Goal: Transaction & Acquisition: Purchase product/service

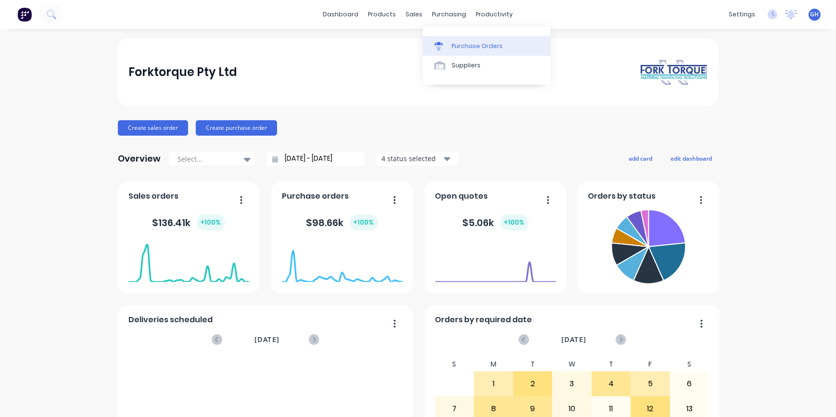
click at [462, 50] on div "Purchase Orders" at bounding box center [477, 46] width 51 height 9
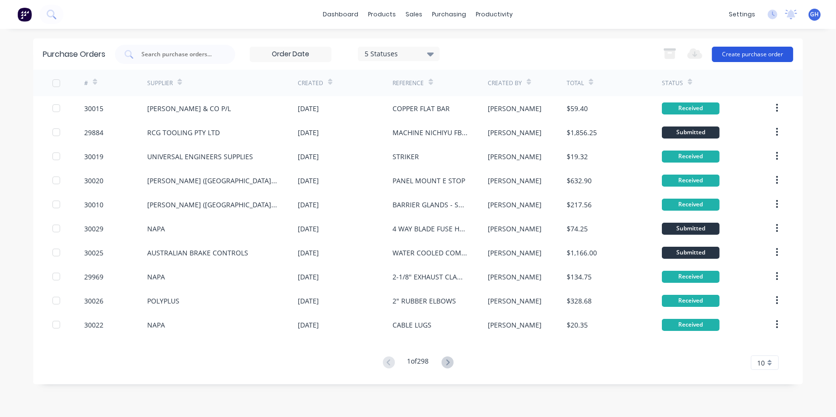
click at [736, 53] on button "Create purchase order" at bounding box center [752, 54] width 81 height 15
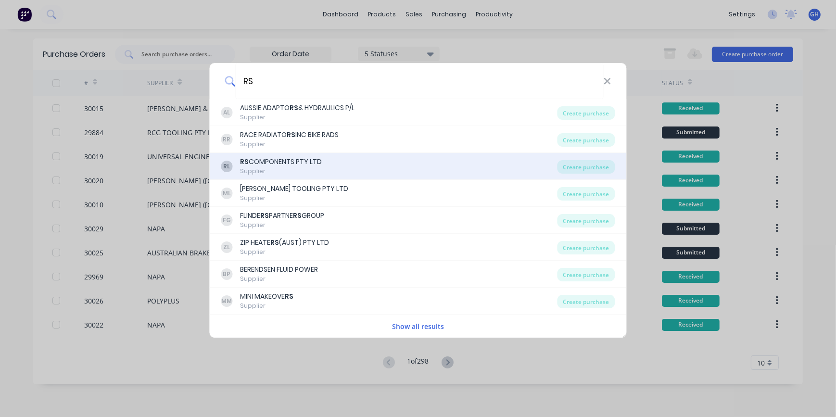
type input "RS"
click at [298, 164] on div "RS COMPONENTS PTY LTD" at bounding box center [282, 162] width 82 height 10
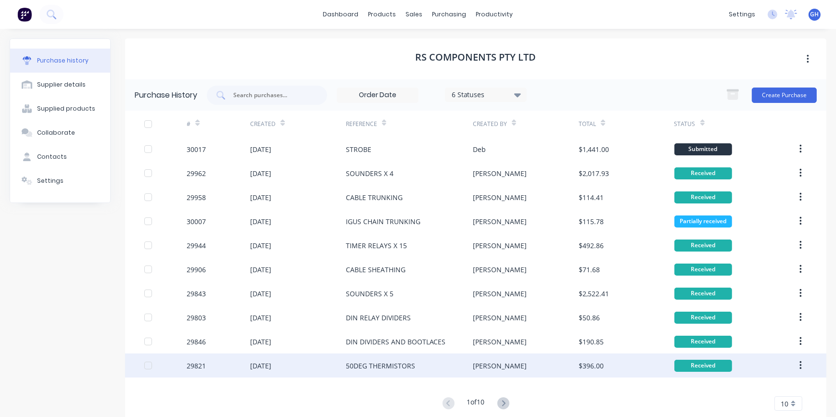
scroll to position [20, 0]
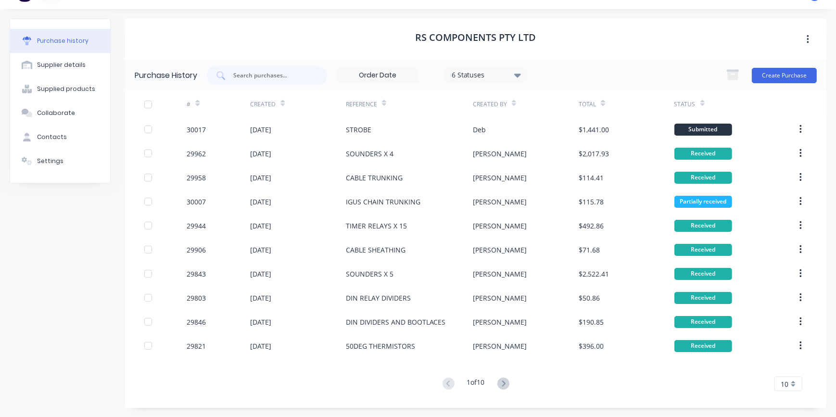
click at [499, 388] on icon at bounding box center [503, 384] width 12 height 12
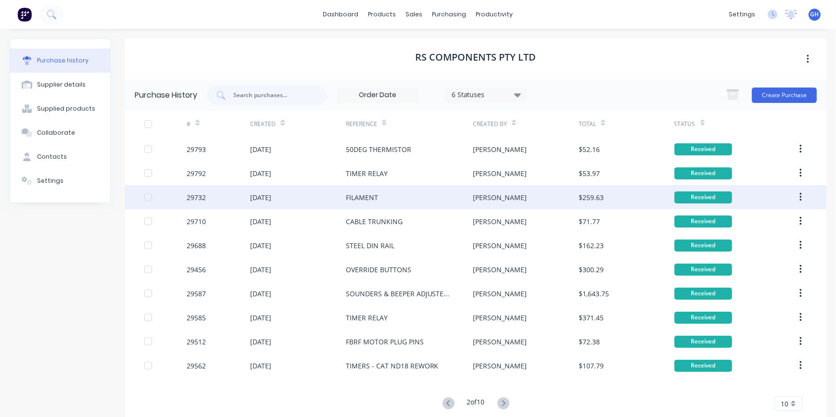
click at [387, 198] on div "FILAMENT" at bounding box center [409, 197] width 127 height 24
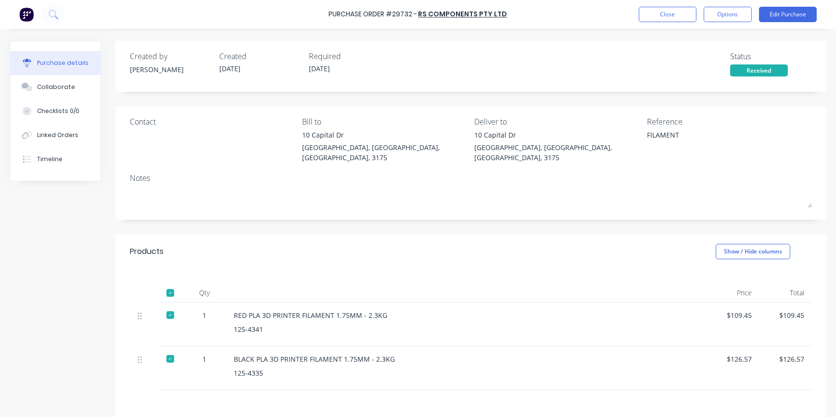
type textarea "x"
click at [675, 13] on button "Close" at bounding box center [668, 14] width 58 height 15
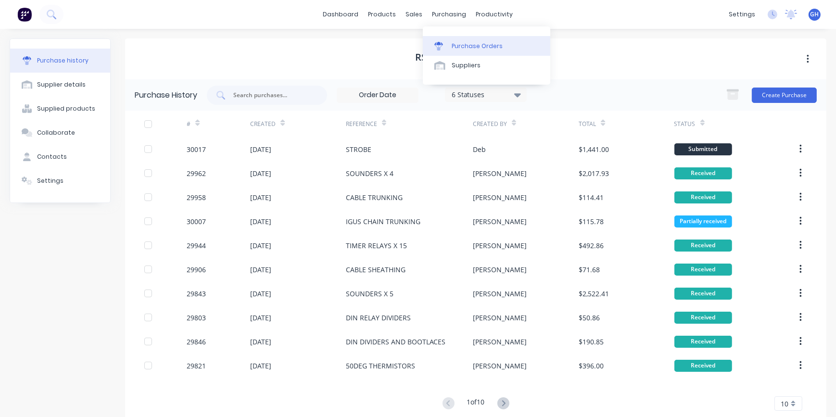
click at [468, 48] on div "Purchase Orders" at bounding box center [477, 46] width 51 height 9
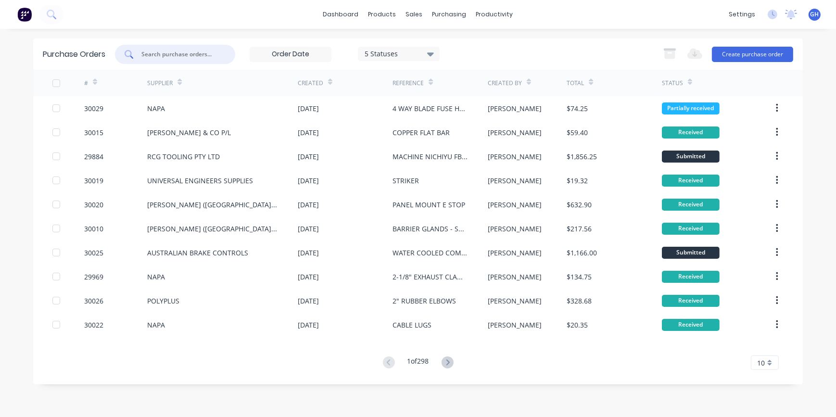
click at [179, 53] on input "text" at bounding box center [180, 55] width 80 height 10
click at [743, 56] on button "Create purchase order" at bounding box center [752, 54] width 81 height 15
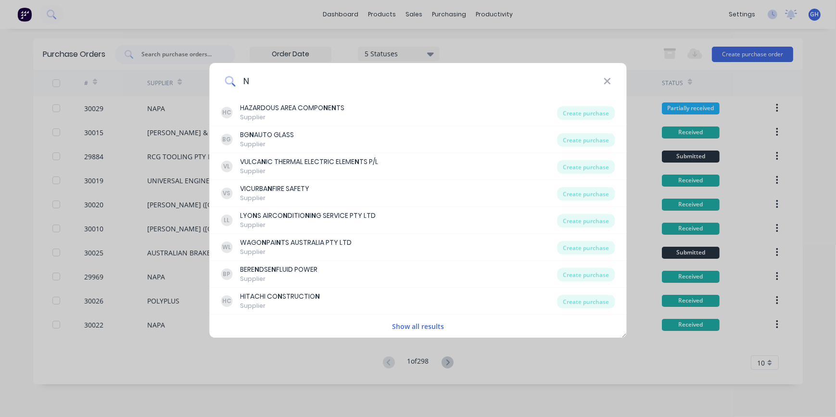
click at [313, 79] on input "N" at bounding box center [419, 81] width 368 height 36
type input "NAPA"
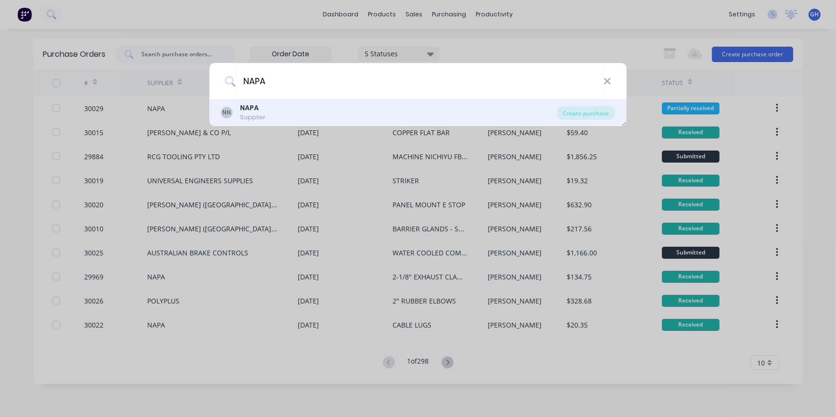
click at [404, 113] on div "NN NAPA Supplier" at bounding box center [389, 112] width 336 height 19
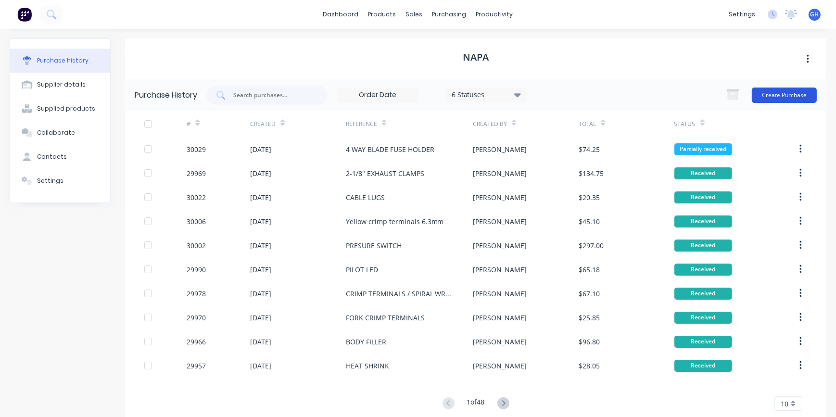
click at [780, 96] on button "Create Purchase" at bounding box center [784, 95] width 65 height 15
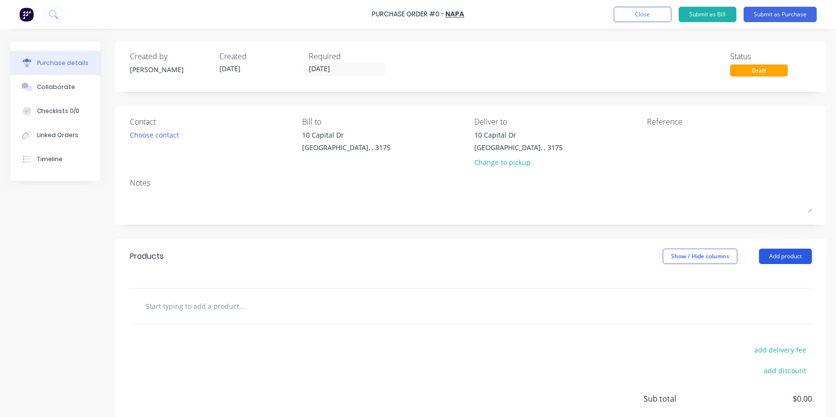
click at [780, 257] on button "Add product" at bounding box center [785, 256] width 53 height 15
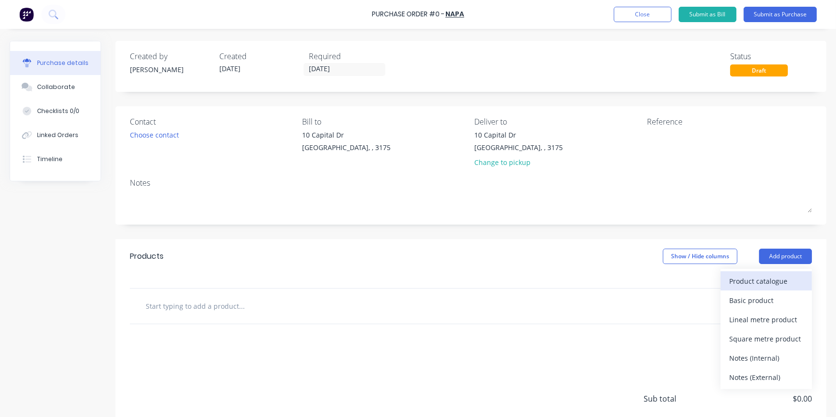
click at [756, 286] on div "Product catalogue" at bounding box center [766, 281] width 74 height 14
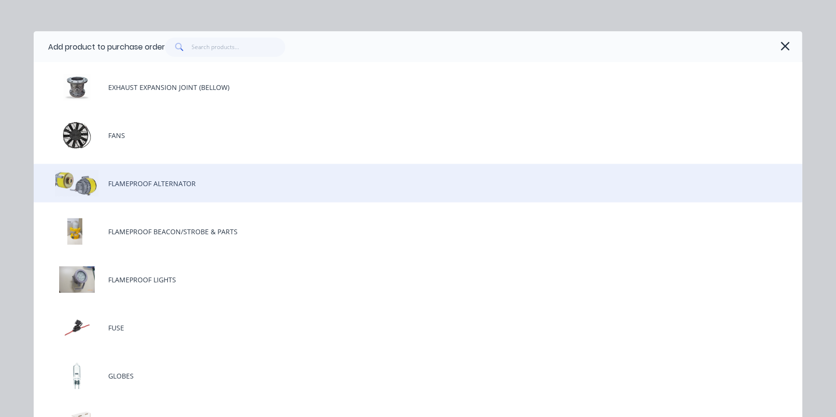
scroll to position [1224, 0]
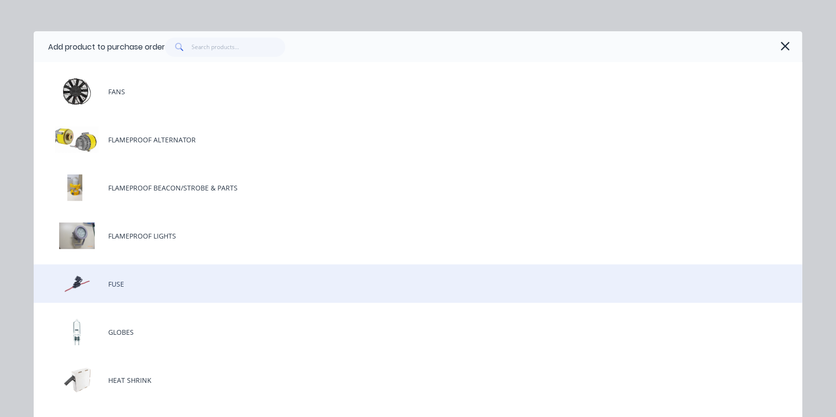
click at [135, 288] on div "FUSE" at bounding box center [418, 284] width 769 height 38
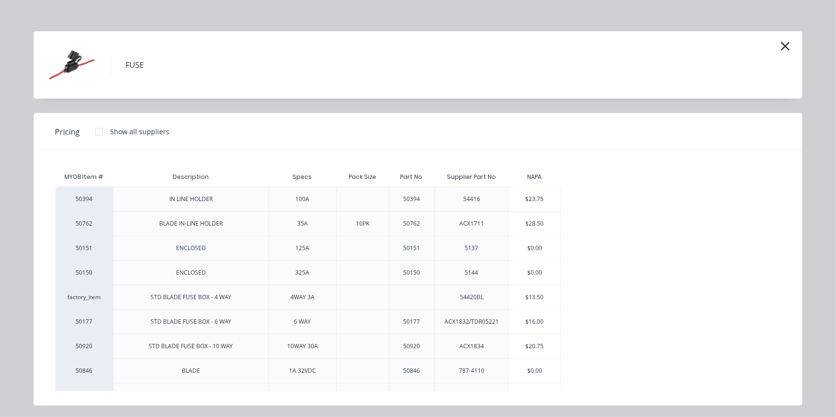
scroll to position [43, 0]
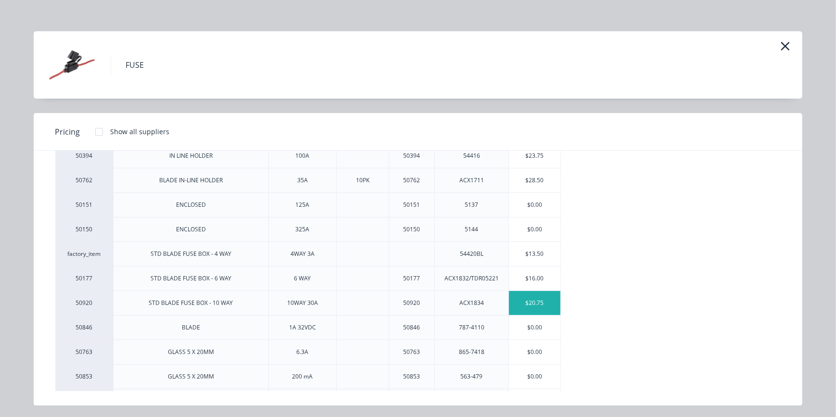
click at [533, 299] on div "$20.75" at bounding box center [534, 303] width 51 height 24
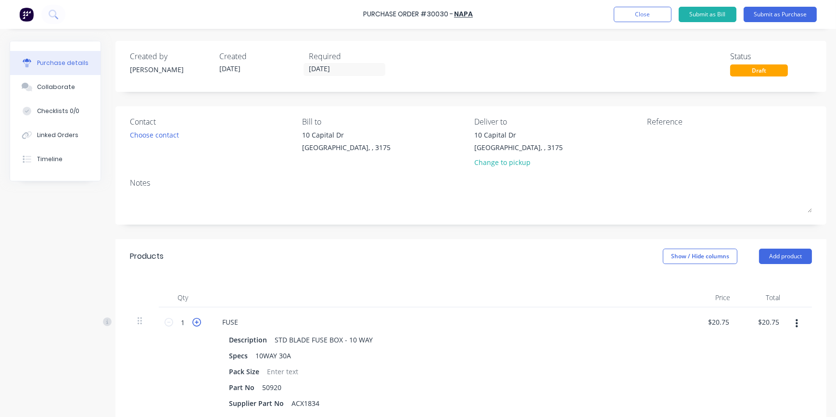
click at [197, 325] on icon at bounding box center [196, 322] width 9 height 9
type input "2"
type input "$41.50"
click at [197, 325] on icon at bounding box center [196, 322] width 9 height 9
type input "3"
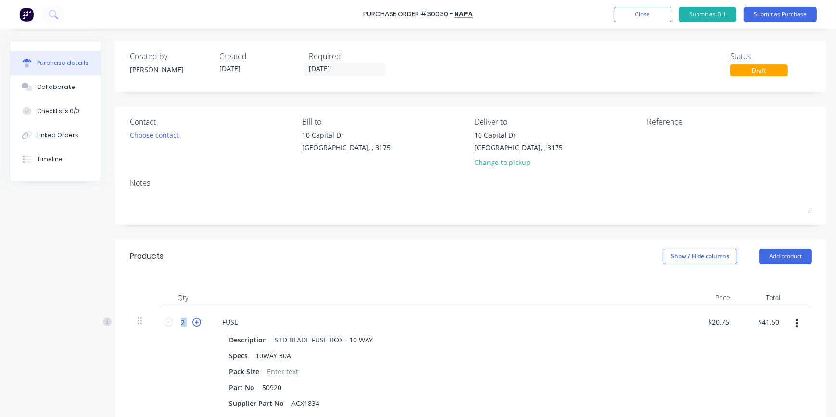
type input "$62.25"
click at [197, 325] on icon at bounding box center [196, 322] width 9 height 9
type input "4"
type input "$83.00"
click at [197, 325] on icon at bounding box center [196, 322] width 9 height 9
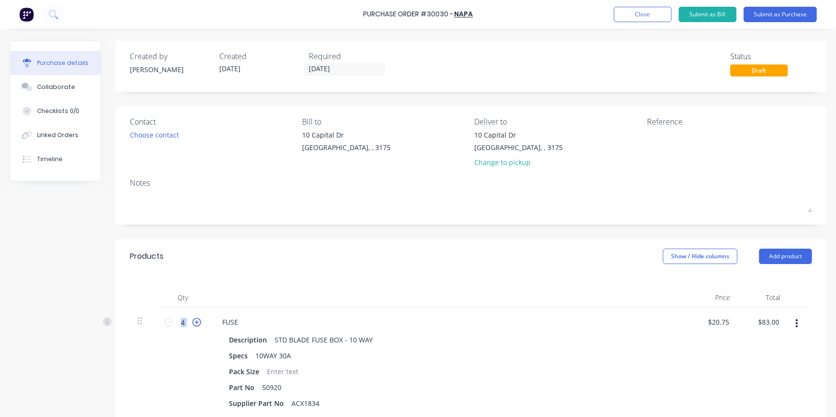
type input "5"
type input "$103.75"
click at [197, 325] on icon at bounding box center [196, 322] width 9 height 9
type input "6"
type input "$124.50"
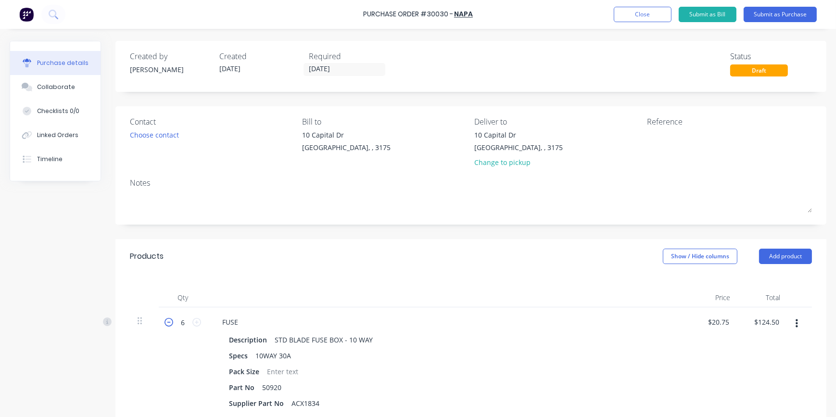
drag, startPoint x: 197, startPoint y: 325, endPoint x: 211, endPoint y: 342, distance: 21.9
click at [169, 324] on icon at bounding box center [169, 322] width 9 height 9
type input "5"
type input "$103.75"
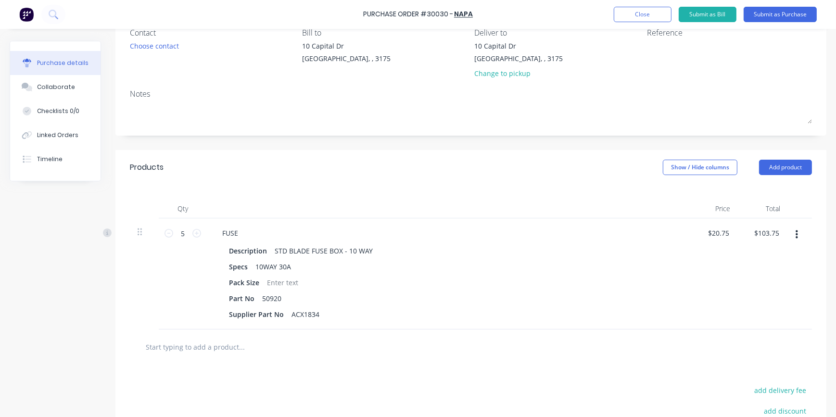
scroll to position [87, 0]
drag, startPoint x: 288, startPoint y: 317, endPoint x: 342, endPoint y: 313, distance: 54.0
click at [343, 313] on div "Supplier Part No ACX1834" at bounding box center [445, 316] width 441 height 14
copy div "ACX1834"
drag, startPoint x: 713, startPoint y: 234, endPoint x: 718, endPoint y: 234, distance: 4.8
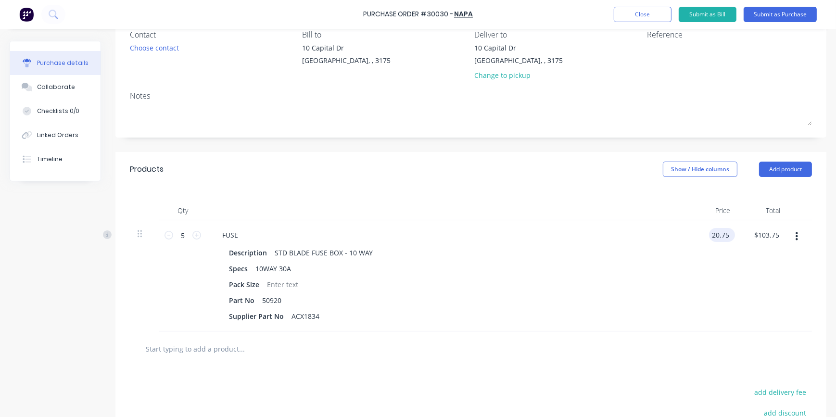
click at [718, 234] on input "20.75" at bounding box center [720, 235] width 22 height 14
click at [717, 234] on input "20.75" at bounding box center [720, 235] width 22 height 14
click at [715, 234] on input "20.75" at bounding box center [720, 235] width 22 height 14
click at [715, 235] on input "20.75" at bounding box center [720, 235] width 22 height 14
drag, startPoint x: 708, startPoint y: 249, endPoint x: 714, endPoint y: 245, distance: 8.0
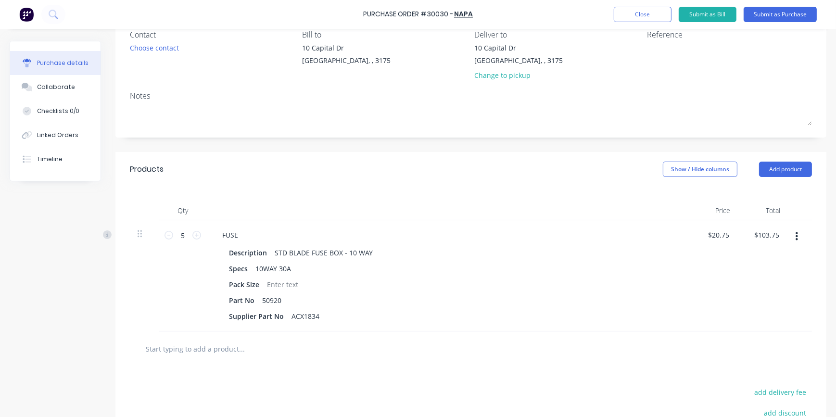
click at [708, 250] on div "$20.75 $20.75" at bounding box center [713, 275] width 50 height 111
click at [713, 234] on input "20.75" at bounding box center [720, 235] width 22 height 14
type input "$21.75"
type input "$108.75"
click at [756, 270] on div "$108.75 $103.75" at bounding box center [763, 275] width 50 height 111
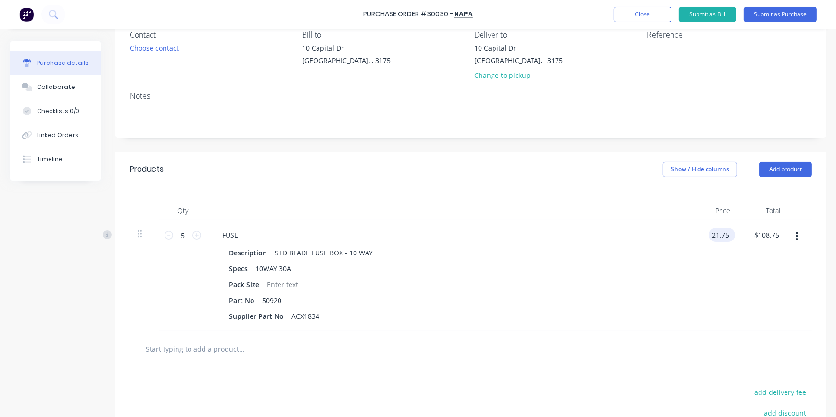
click at [722, 233] on input "21.75" at bounding box center [720, 235] width 22 height 14
type input "$21.25"
type input "$106.25"
click at [726, 286] on div "$21.25 $21.25" at bounding box center [713, 275] width 50 height 111
drag, startPoint x: 426, startPoint y: 13, endPoint x: 448, endPoint y: 13, distance: 21.7
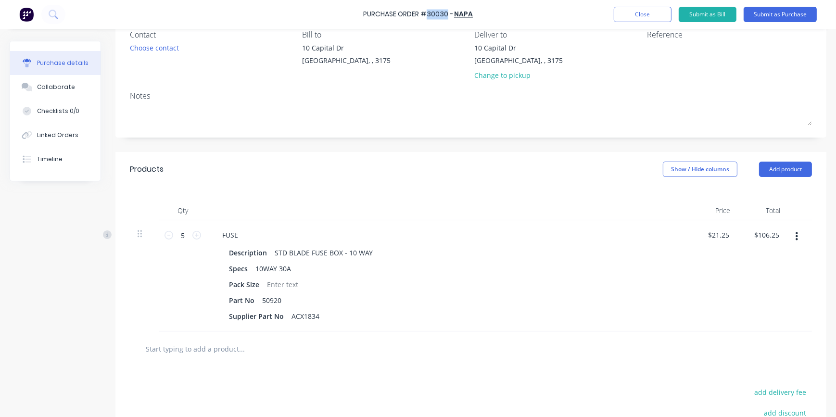
click at [448, 13] on div "Purchase Order #30030 -" at bounding box center [408, 15] width 90 height 10
copy div "30030"
click at [771, 16] on button "Submit as Purchase" at bounding box center [780, 14] width 73 height 15
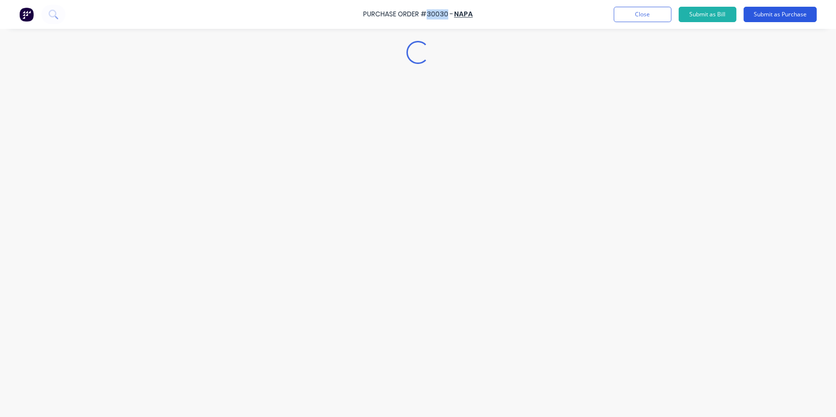
scroll to position [0, 0]
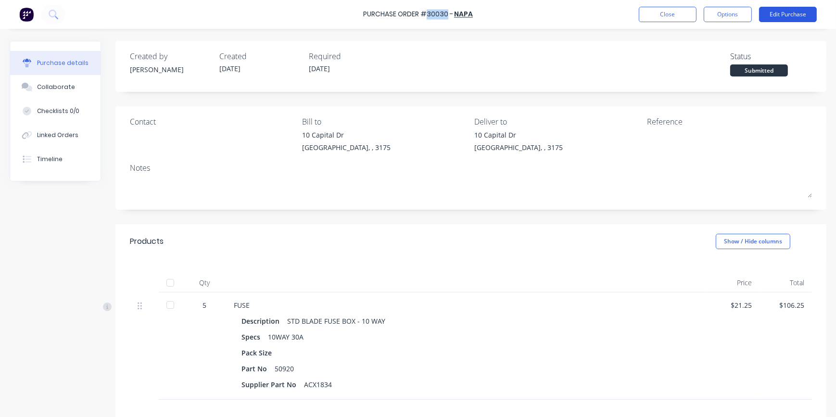
click at [782, 10] on button "Edit Purchase" at bounding box center [788, 14] width 58 height 15
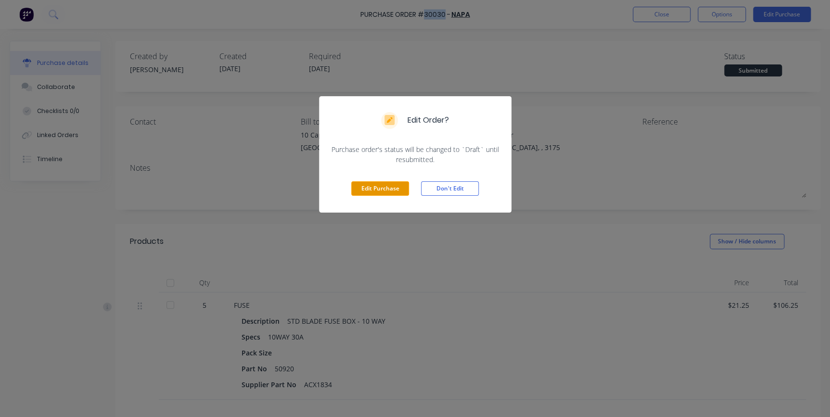
click at [393, 191] on button "Edit Purchase" at bounding box center [380, 188] width 58 height 14
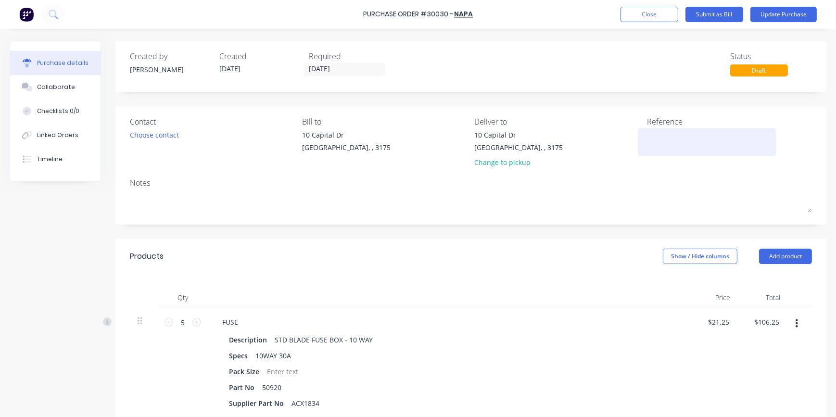
click at [662, 139] on textarea at bounding box center [707, 141] width 120 height 22
type textarea "10 WAY FUSE HOLDER"
type textarea "x"
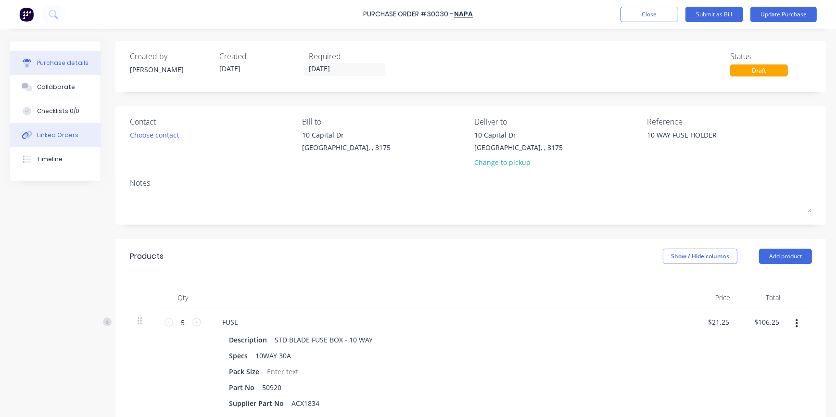
type textarea "10 WAY FUSE HOLDER"
type textarea "x"
type textarea "10 WAY FUSE HOLDER"
click at [56, 138] on div "Linked Orders" at bounding box center [57, 135] width 41 height 9
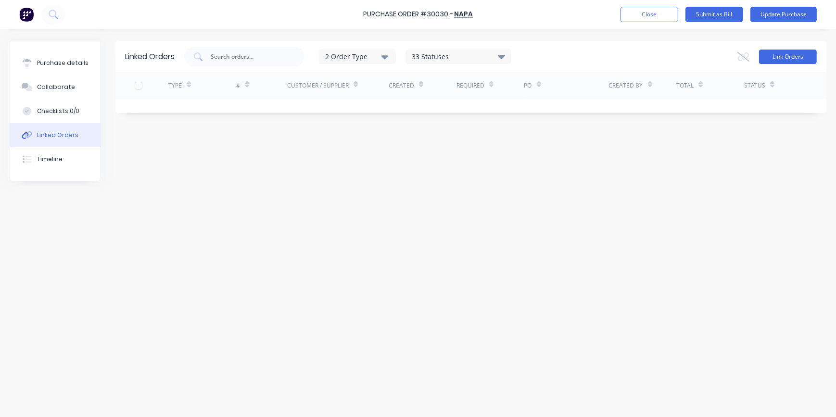
click at [795, 60] on button "Link Orders" at bounding box center [788, 57] width 58 height 14
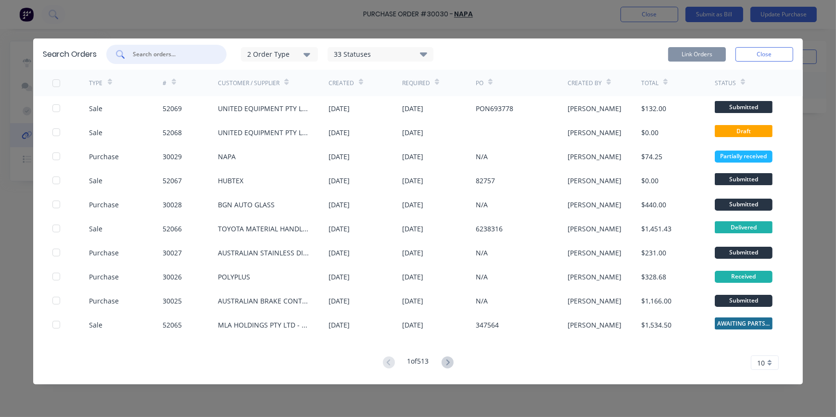
click at [137, 53] on input "text" at bounding box center [172, 55] width 80 height 10
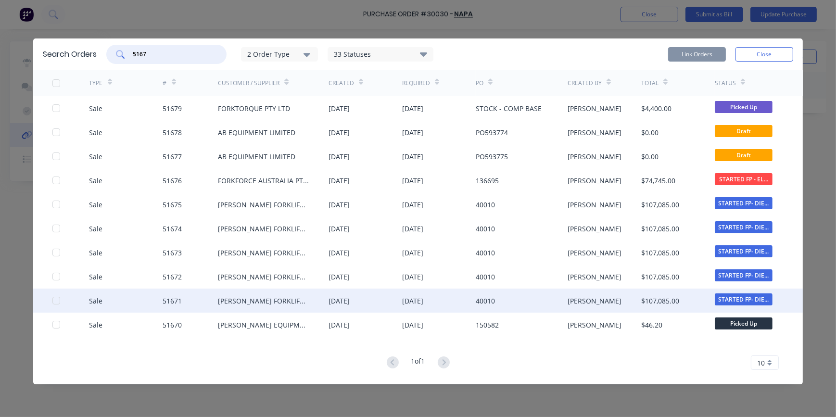
click at [56, 301] on div at bounding box center [56, 300] width 19 height 19
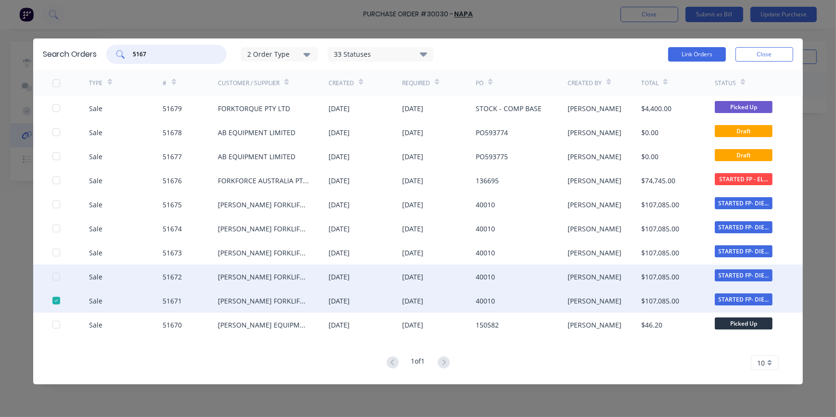
click at [57, 276] on div at bounding box center [56, 276] width 19 height 19
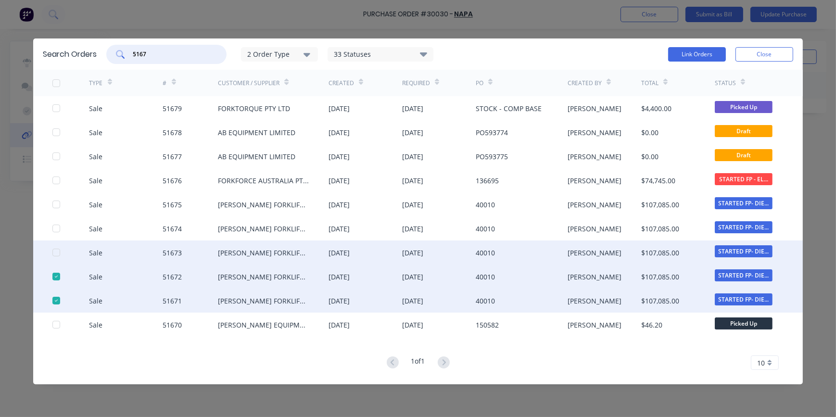
click at [58, 253] on div at bounding box center [56, 252] width 19 height 19
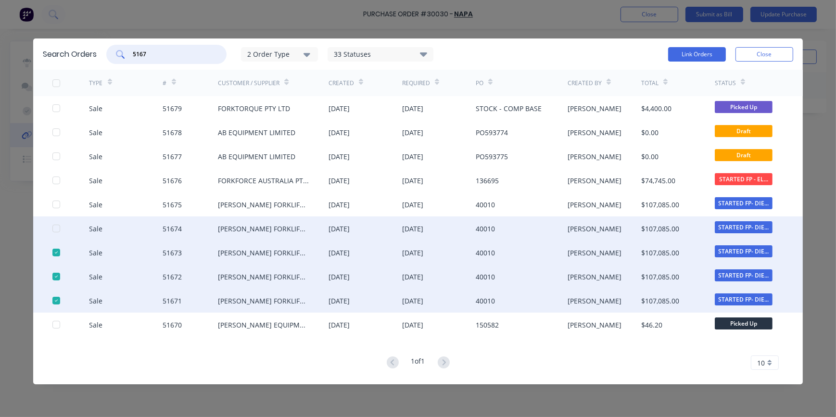
click at [55, 227] on div at bounding box center [56, 228] width 19 height 19
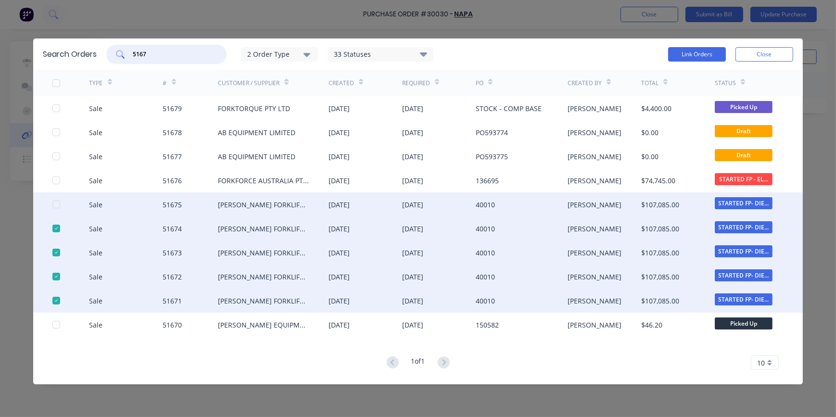
click at [57, 204] on div at bounding box center [56, 204] width 19 height 19
type input "5167"
click at [697, 52] on button "Link Orders" at bounding box center [697, 54] width 58 height 14
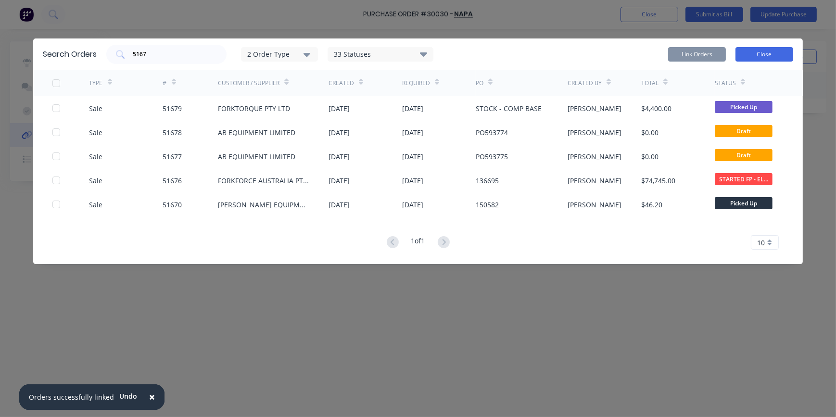
click at [755, 52] on button "Close" at bounding box center [765, 54] width 58 height 14
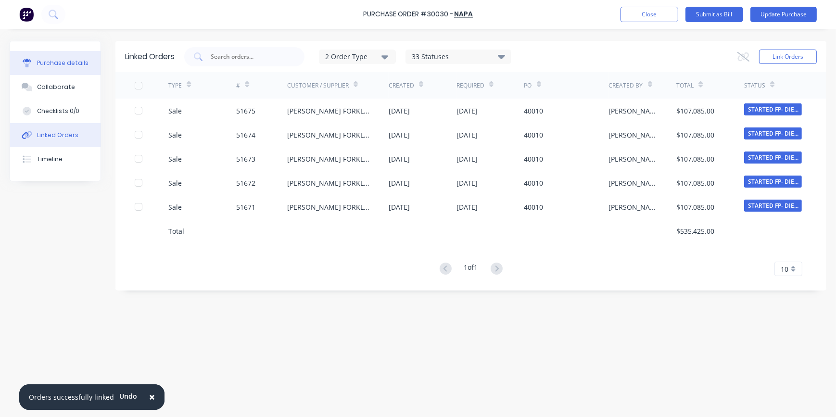
click at [53, 65] on div "Purchase details" at bounding box center [62, 63] width 51 height 9
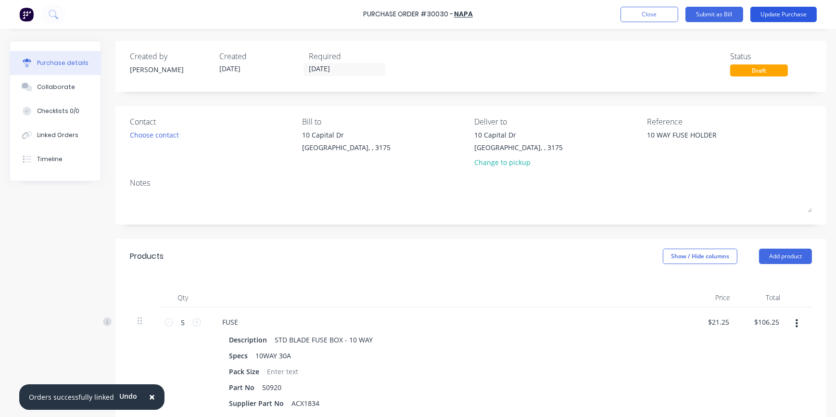
click at [781, 15] on button "Update Purchase" at bounding box center [784, 14] width 66 height 15
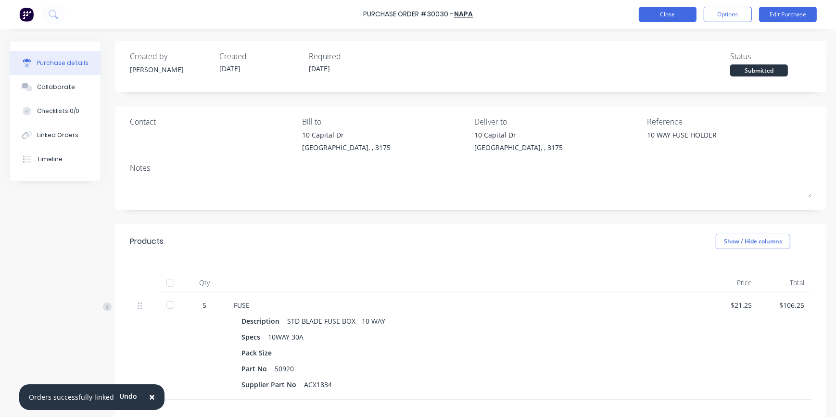
click at [677, 15] on button "Close" at bounding box center [668, 14] width 58 height 15
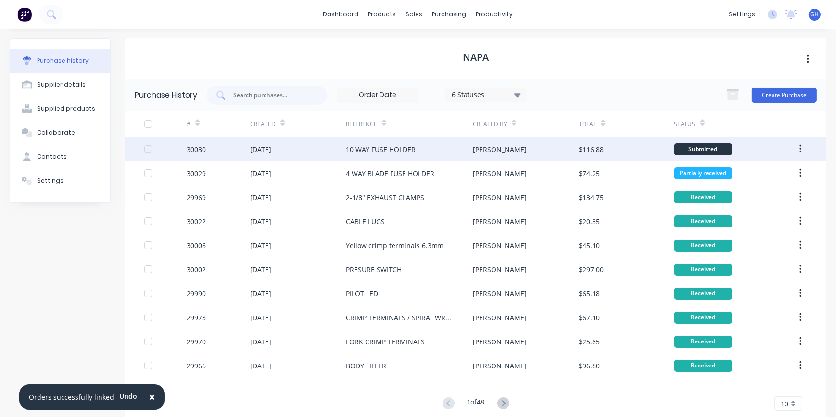
click at [422, 149] on div "10 WAY FUSE HOLDER" at bounding box center [409, 149] width 127 height 24
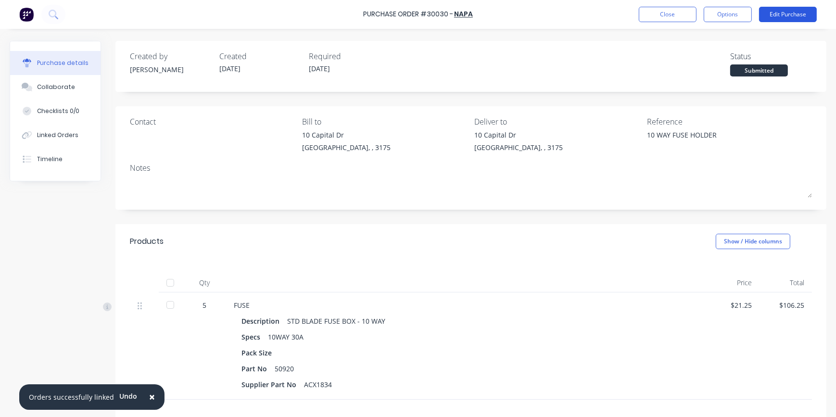
click at [787, 17] on button "Edit Purchase" at bounding box center [788, 14] width 58 height 15
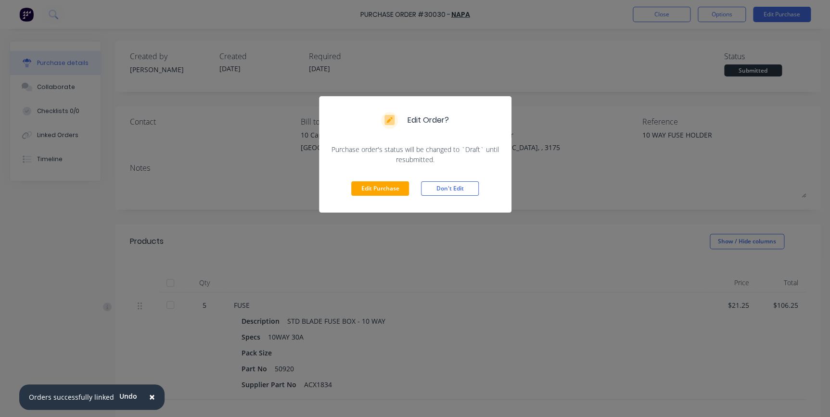
drag, startPoint x: 387, startPoint y: 192, endPoint x: 410, endPoint y: 191, distance: 23.1
click at [391, 191] on button "Edit Purchase" at bounding box center [380, 188] width 58 height 14
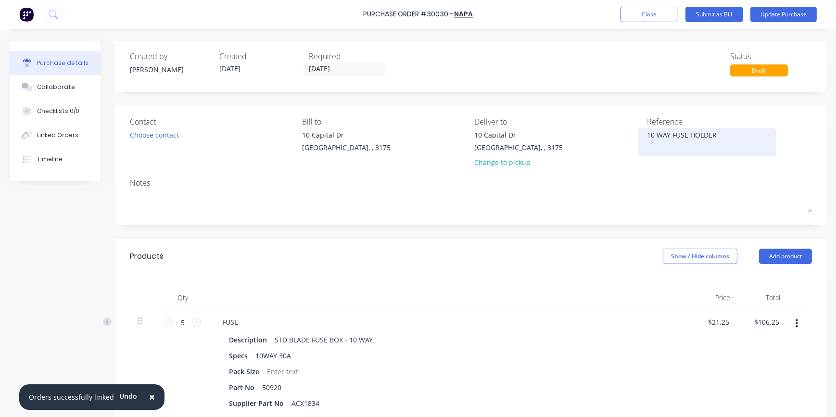
drag, startPoint x: 667, startPoint y: 135, endPoint x: 684, endPoint y: 154, distance: 25.9
click at [669, 135] on textarea "10 WAY FUSE HOLDER" at bounding box center [707, 141] width 120 height 22
type textarea "x"
type textarea "10 WAY [PERSON_NAME] HOLDER"
type textarea "x"
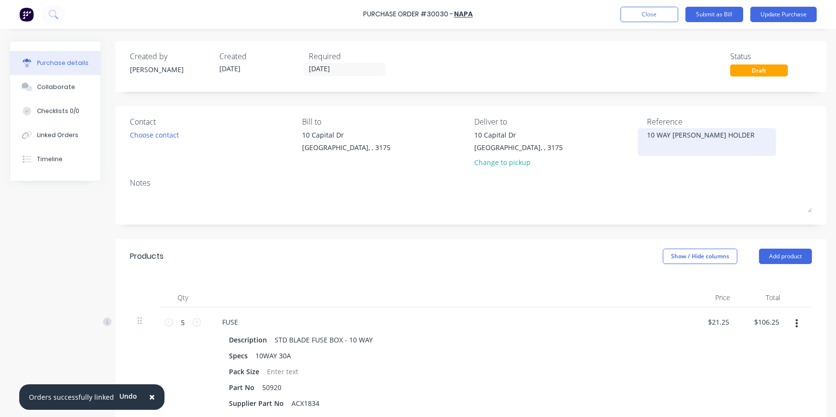
type textarea "10 WAY BLUSE HOLDER"
type textarea "x"
type textarea "10 WAY BLAUSE HOLDER"
type textarea "x"
type textarea "10 WAY BLADUSE HOLDER"
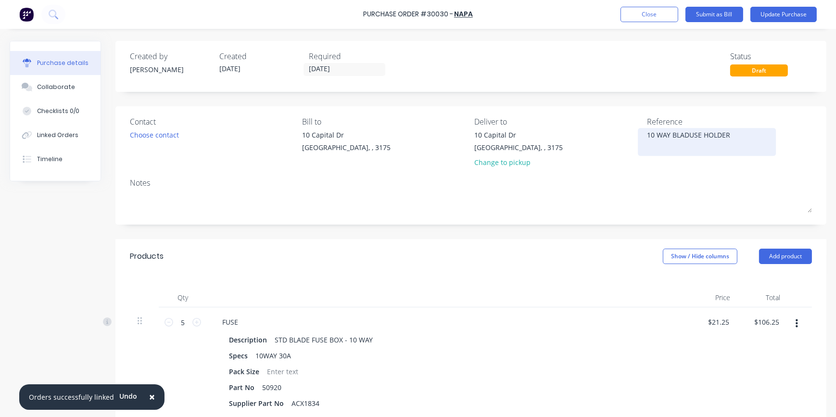
type textarea "x"
type textarea "10 WAY BLADEUSE HOLDER"
type textarea "x"
type textarea "10 WAY BLADE USE HOLDER"
type textarea "x"
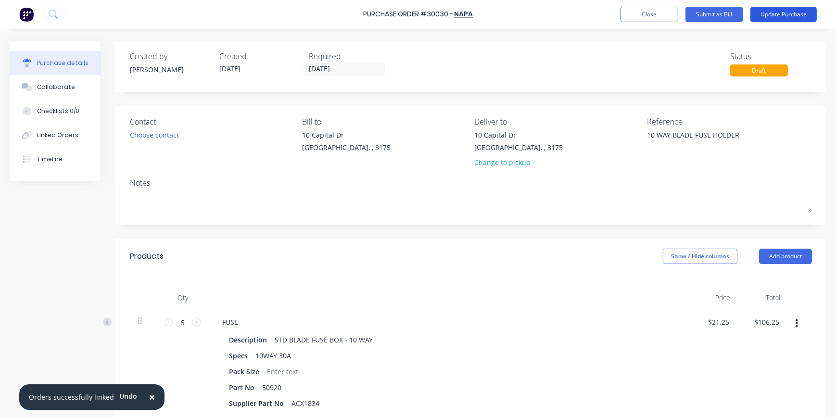
type textarea "10 WAY BLADE FUSE HOLDER"
type textarea "x"
type textarea "10 WAY BLADE FUSE HOLDER"
click at [770, 13] on button "Update Purchase" at bounding box center [784, 14] width 66 height 15
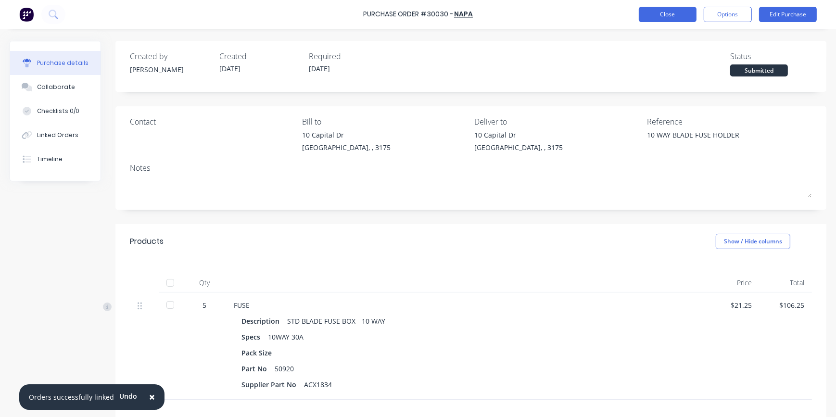
click at [659, 13] on button "Close" at bounding box center [668, 14] width 58 height 15
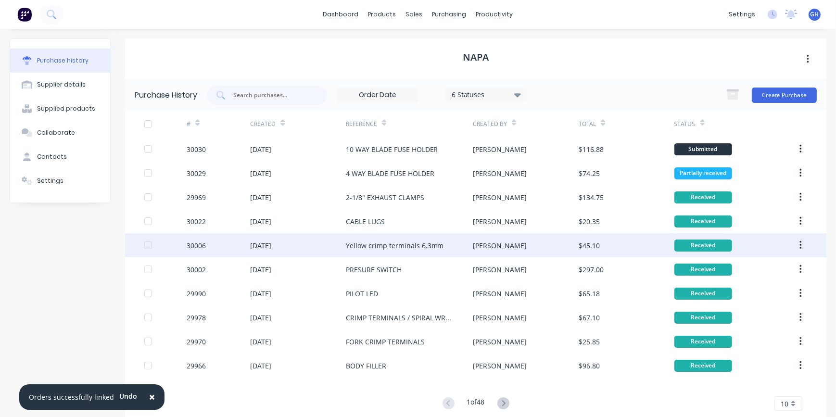
drag, startPoint x: 381, startPoint y: 244, endPoint x: 378, endPoint y: 249, distance: 6.0
click at [378, 249] on div "Yellow crimp terminals 6.3mm" at bounding box center [395, 246] width 98 height 10
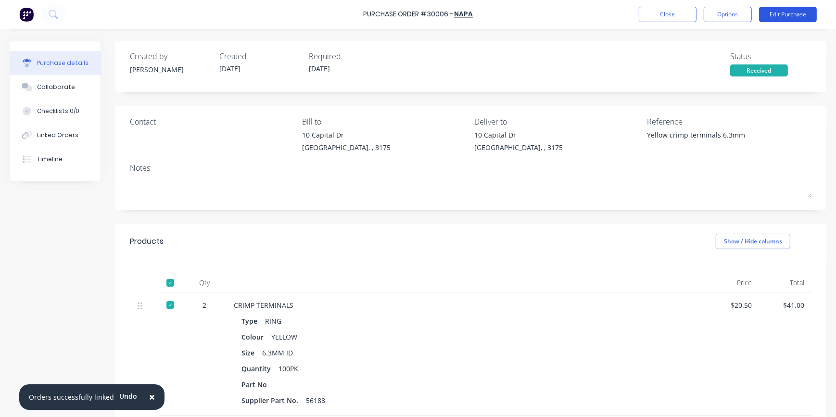
click at [775, 14] on button "Edit Purchase" at bounding box center [788, 14] width 58 height 15
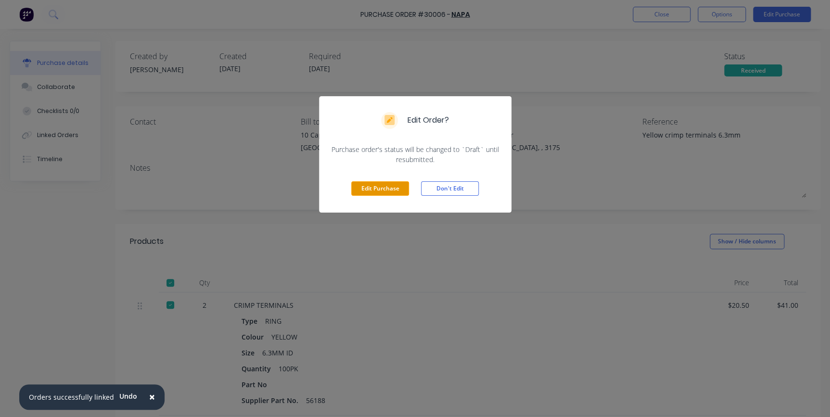
click at [401, 188] on button "Edit Purchase" at bounding box center [380, 188] width 58 height 14
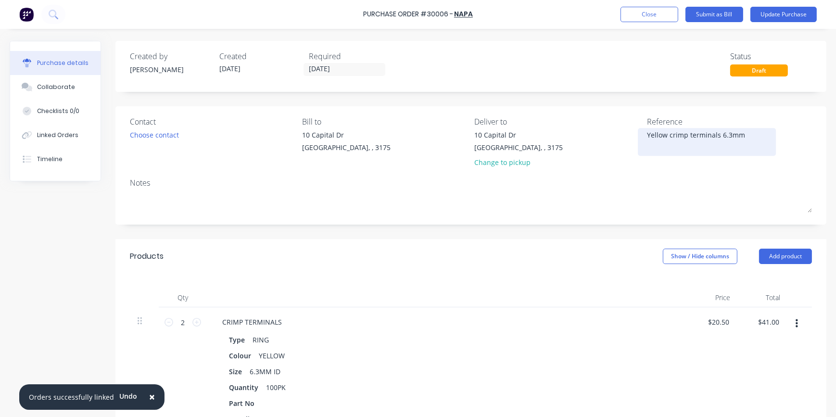
type textarea "x"
drag, startPoint x: 641, startPoint y: 135, endPoint x: 721, endPoint y: 130, distance: 80.0
click at [720, 130] on div "Yellow crimp terminals 6.3mm" at bounding box center [707, 142] width 120 height 24
drag, startPoint x: 736, startPoint y: 135, endPoint x: 630, endPoint y: 141, distance: 105.5
click at [630, 141] on div "Contact Choose contact [PERSON_NAME] to [STREET_ADDRESS][PERSON_NAME] Deliver t…" at bounding box center [471, 144] width 682 height 56
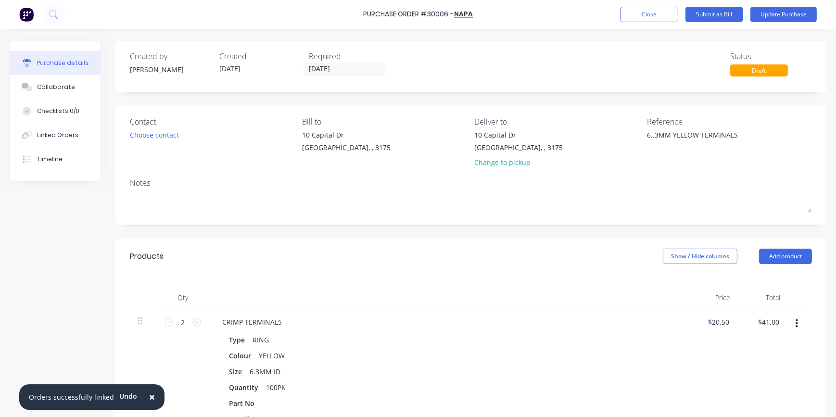
type textarea "6..3MM YELLOW TERMINALS"
type textarea "x"
type textarea "6..3MM YELLOW TERMINALS"
click at [568, 272] on div "Products Show / Hide columns Add product" at bounding box center [470, 256] width 711 height 35
click at [778, 18] on button "Update Purchase" at bounding box center [784, 14] width 66 height 15
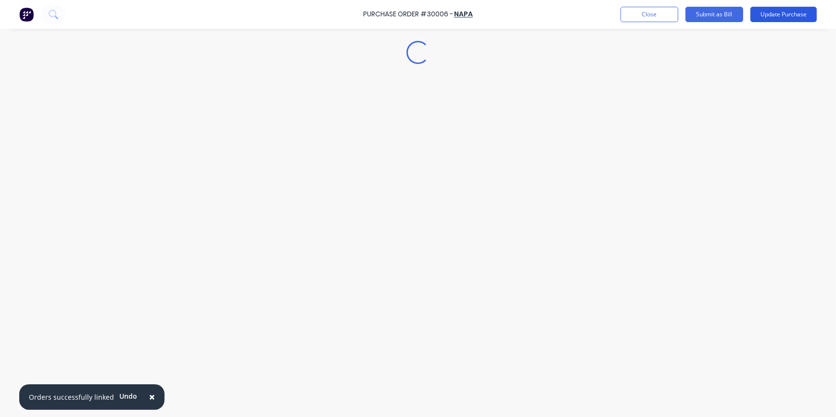
type textarea "x"
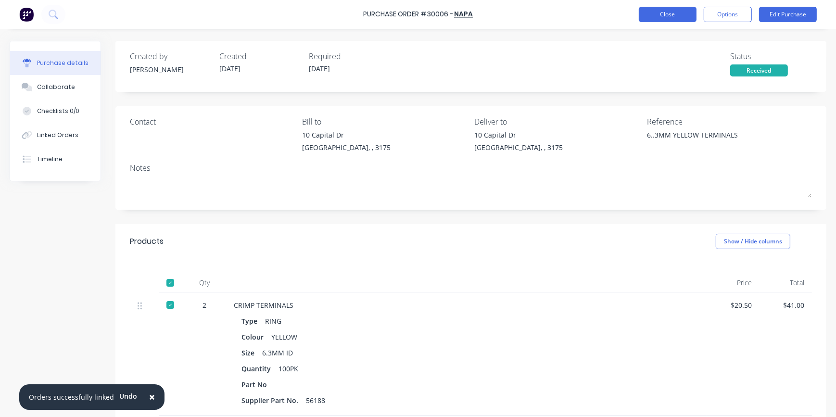
click at [680, 11] on button "Close" at bounding box center [668, 14] width 58 height 15
